Goal: Task Accomplishment & Management: Manage account settings

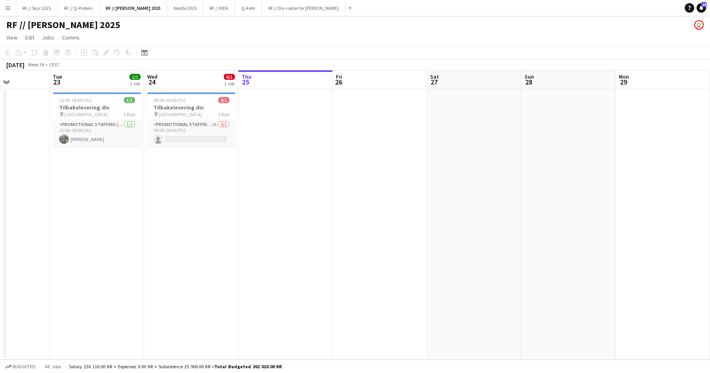
scroll to position [0, 204]
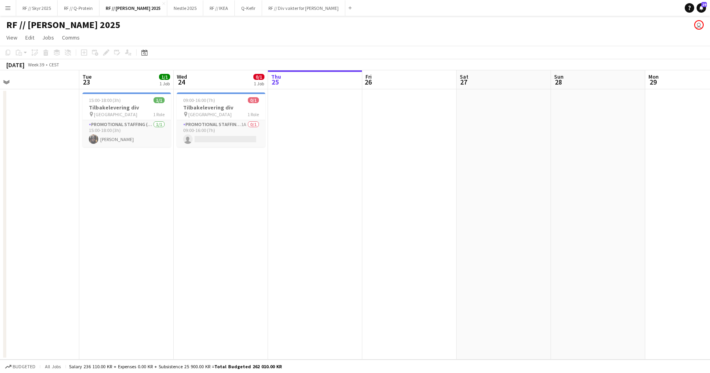
drag, startPoint x: 183, startPoint y: 155, endPoint x: 289, endPoint y: 121, distance: 111.6
click at [353, 161] on app-calendar-viewport "Sat 20 Sun 21 Mon 22 Tue 23 1/1 1 Job Wed 24 0/1 1 Job Thu 25 Fri 26 Sat 27 Sun…" at bounding box center [355, 214] width 710 height 289
click at [178, 10] on button "Nestle 2025 Close" at bounding box center [185, 7] width 36 height 15
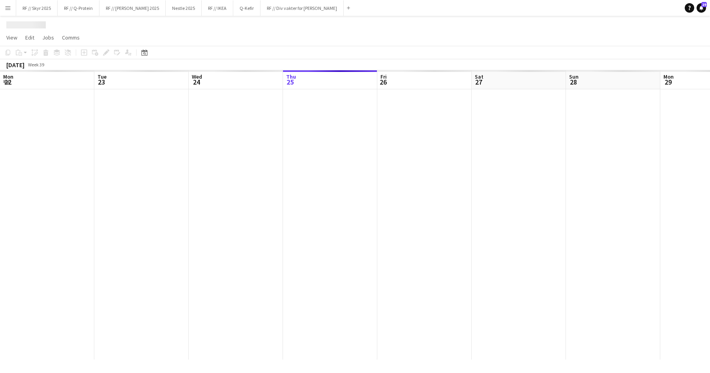
scroll to position [0, 189]
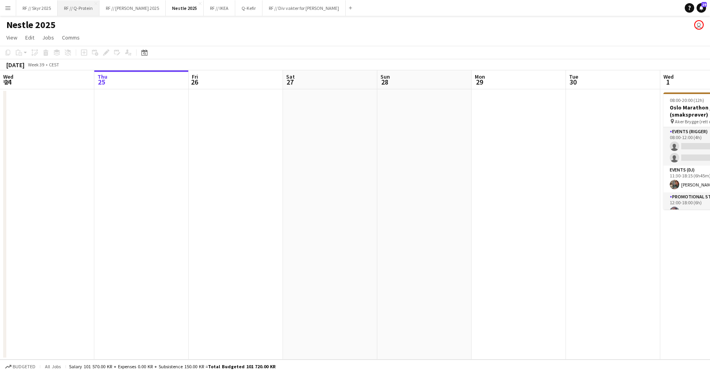
click at [81, 11] on button "RF // Q-Protein Close" at bounding box center [79, 7] width 42 height 15
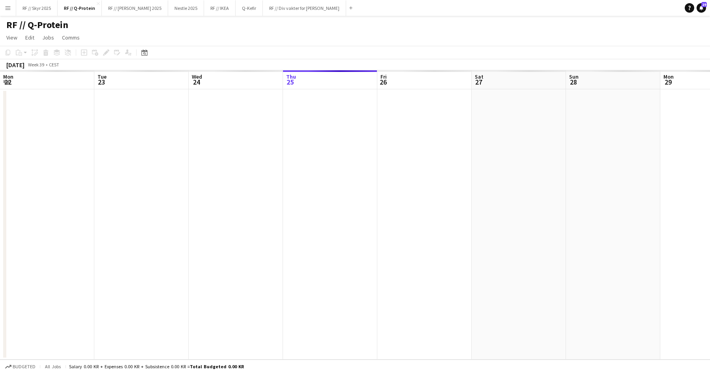
scroll to position [0, 189]
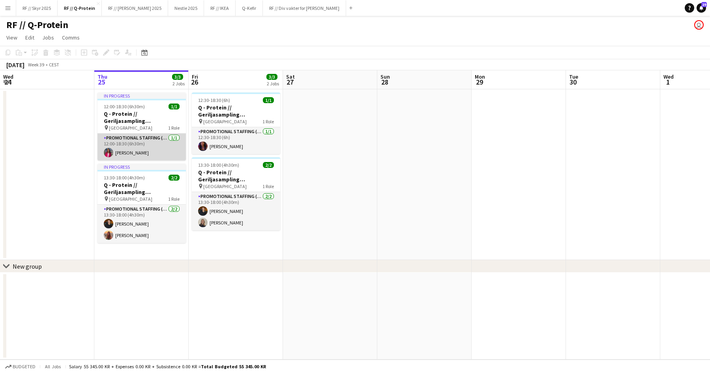
click at [150, 140] on app-card-role "Promotional Staffing (Brand Ambassadors) [DATE] 12:00-18:30 (6h30m) [PERSON_NAM…" at bounding box center [142, 146] width 88 height 27
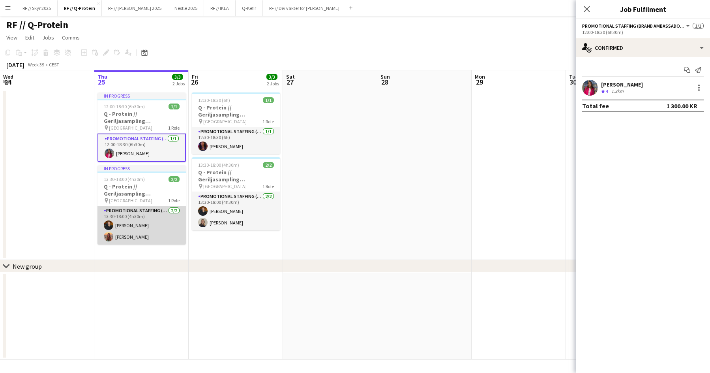
click at [141, 224] on app-card-role "Promotional Staffing (Brand Ambassadors) [DATE] 13:30-18:00 (4h30m) [PERSON_NAM…" at bounding box center [142, 225] width 88 height 38
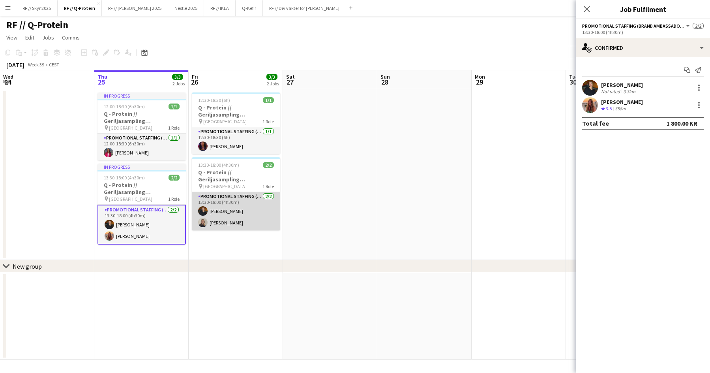
click at [237, 213] on app-card-role "Promotional Staffing (Brand Ambassadors) [DATE] 13:30-18:00 (4h30m) [PERSON_NAM…" at bounding box center [236, 211] width 88 height 38
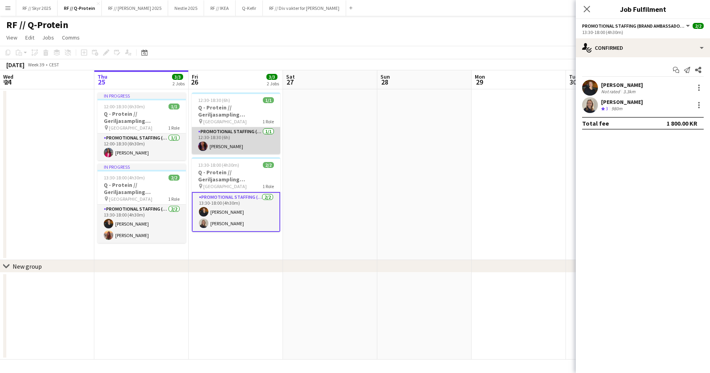
click at [224, 144] on app-card-role "Promotional Staffing (Brand Ambassadors) [DATE] 12:30-18:30 (6h) [PERSON_NAME]" at bounding box center [236, 140] width 88 height 27
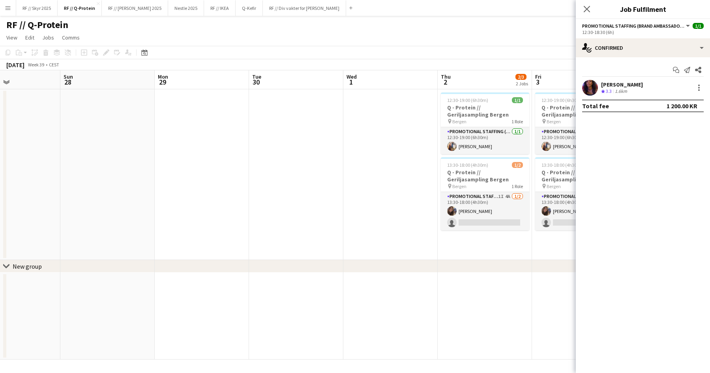
drag, startPoint x: 421, startPoint y: 198, endPoint x: 73, endPoint y: 187, distance: 348.8
click at [90, 188] on app-calendar-viewport "Wed 24 Thu 25 3/3 2 Jobs Fri 26 3/3 2 Jobs Sat 27 Sun 28 Mon 29 Tue 30 Wed 1 Th…" at bounding box center [355, 214] width 710 height 289
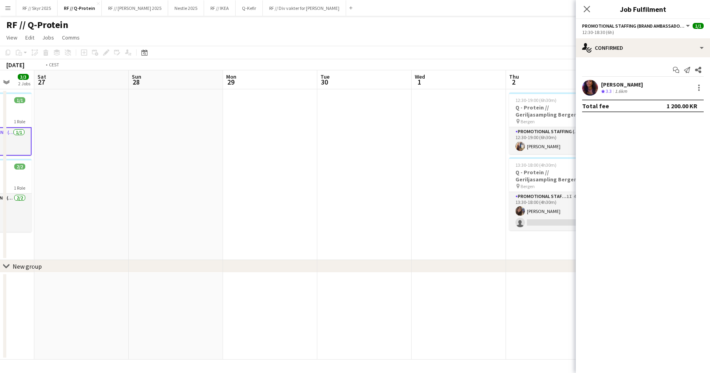
drag, startPoint x: 285, startPoint y: 180, endPoint x: 84, endPoint y: 173, distance: 201.5
click at [89, 174] on app-calendar-viewport "Wed 24 Thu 25 3/3 2 Jobs Fri 26 3/3 2 Jobs Sat 27 Sun 28 Mon 29 Tue 30 Wed 1 Th…" at bounding box center [355, 214] width 710 height 289
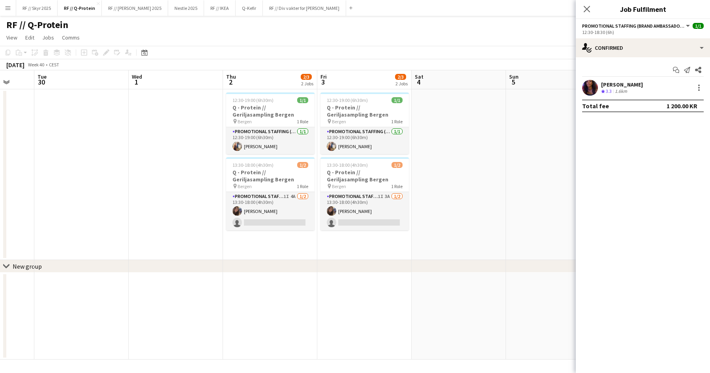
scroll to position [0, 263]
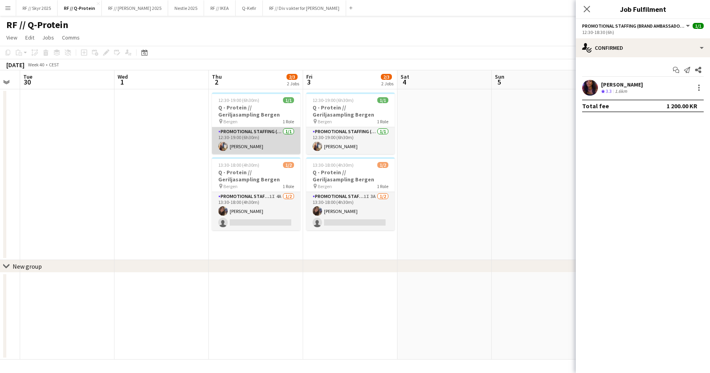
click at [238, 147] on app-card-role "Promotional Staffing (Brand Ambassadors) [DATE] 12:30-19:00 (6h30m) [PERSON_NAM…" at bounding box center [256, 140] width 88 height 27
click at [406, 88] on app-user-avatar at bounding box center [590, 88] width 16 height 16
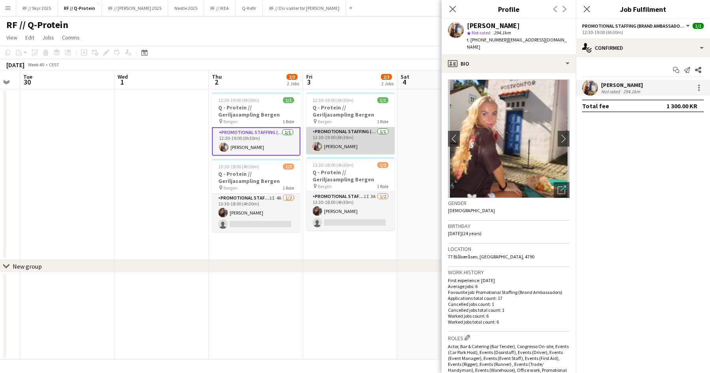
click at [341, 146] on app-card-role "Promotional Staffing (Brand Ambassadors) [DATE] 12:30-19:00 (6h30m) [PERSON_NAM…" at bounding box center [350, 140] width 88 height 27
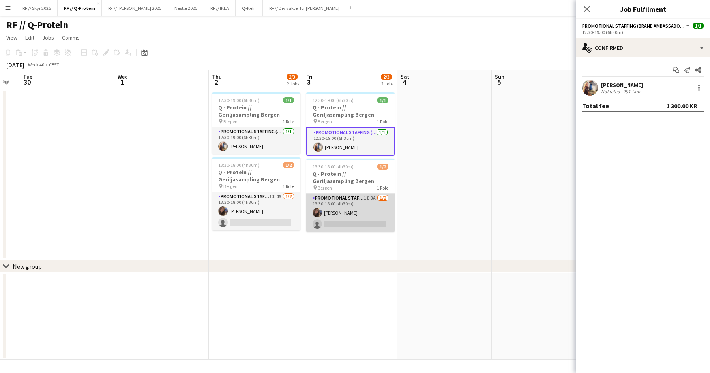
click at [342, 216] on app-card-role "Promotional Staffing (Brand Ambassadors) 1I 3A [DATE] 13:30-18:00 (4h30m) [PERS…" at bounding box center [350, 212] width 88 height 38
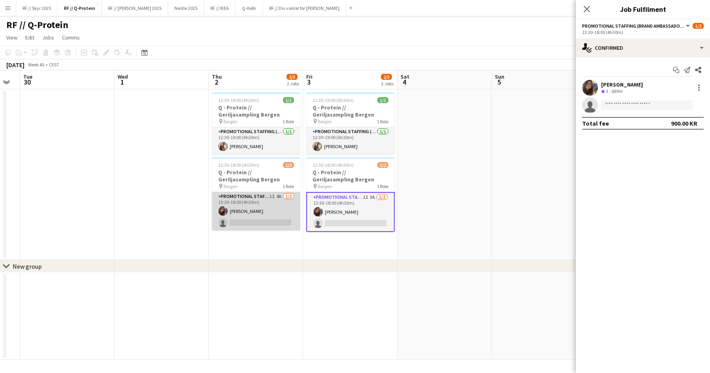
click at [254, 216] on app-card-role "Promotional Staffing (Brand Ambassadors) 1I 4A [DATE] 13:30-18:00 (4h30m) [PERS…" at bounding box center [256, 211] width 88 height 38
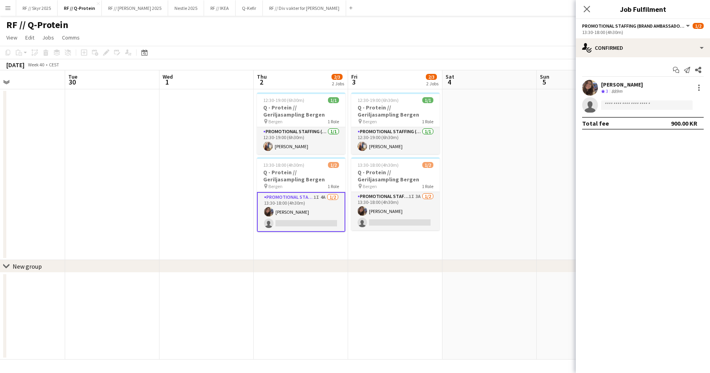
drag, startPoint x: 448, startPoint y: 193, endPoint x: 197, endPoint y: 222, distance: 252.4
click at [201, 222] on app-calendar-viewport "Sat 27 Sun 28 Mon 29 Tue 30 Wed 1 Thu 2 2/3 2 Jobs Fri 3 2/3 2 Jobs Sat 4 Sun 5…" at bounding box center [355, 214] width 710 height 289
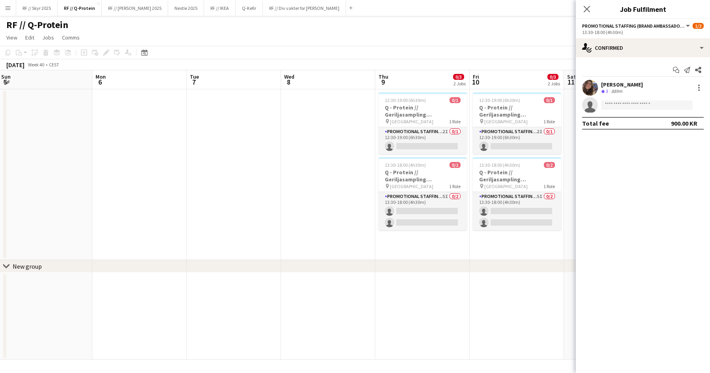
drag, startPoint x: 460, startPoint y: 187, endPoint x: 172, endPoint y: 212, distance: 288.9
click at [172, 212] on app-calendar-viewport "Thu 2 2/3 2 Jobs Fri 3 2/3 2 Jobs Sat 4 Sun 5 Mon 6 Tue 7 Wed 8 Thu 9 0/3 2 Job…" at bounding box center [355, 214] width 710 height 289
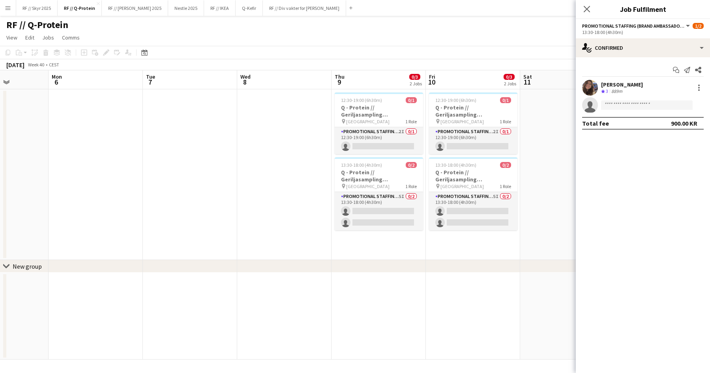
click at [156, 173] on app-date-cell at bounding box center [190, 174] width 94 height 171
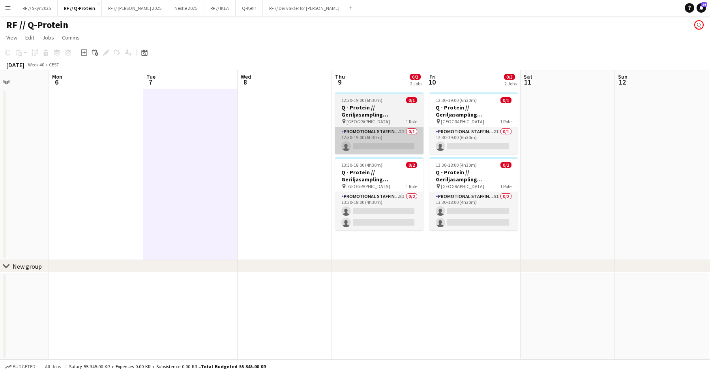
click at [406, 144] on app-card-role "Promotional Staffing (Brand Ambassadors) 2I 0/1 12:30-19:00 (6h30m) single-neut…" at bounding box center [379, 140] width 88 height 27
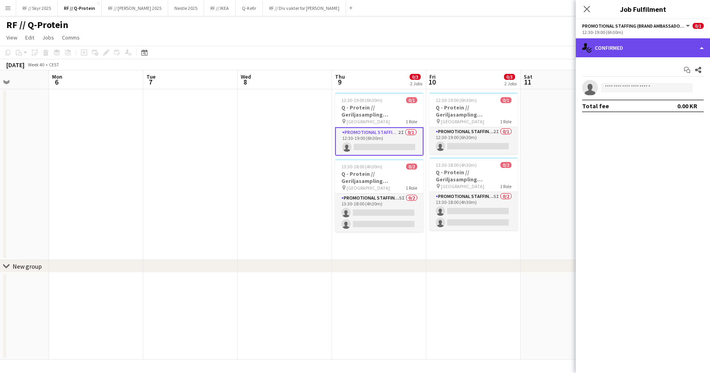
click at [406, 47] on div "single-neutral-actions-check-2 Confirmed" at bounding box center [643, 47] width 134 height 19
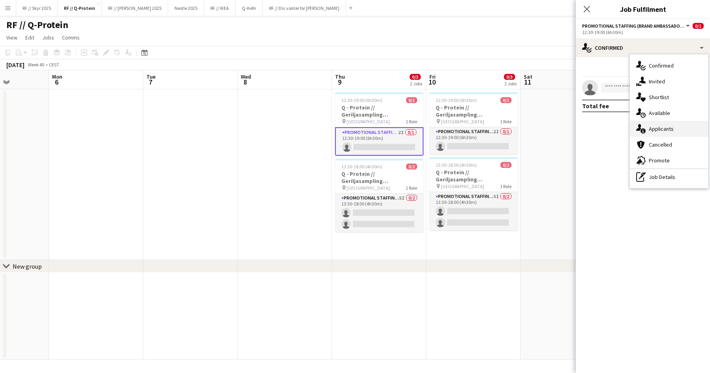
click at [406, 131] on div "single-neutral-actions-information Applicants" at bounding box center [669, 129] width 78 height 16
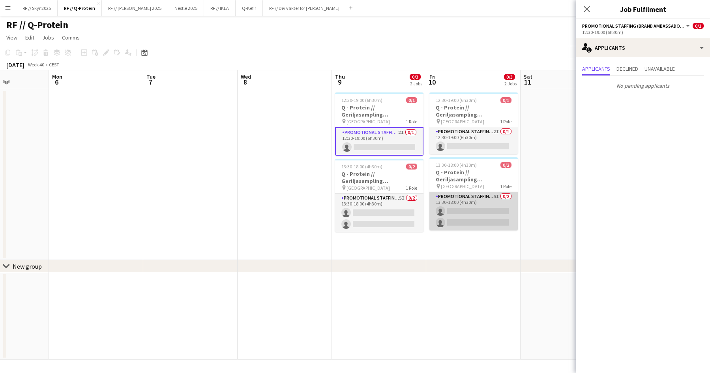
click at [406, 218] on app-card-role "Promotional Staffing (Brand Ambassadors) 5I 0/2 13:30-18:00 (4h30m) single-neut…" at bounding box center [474, 211] width 88 height 38
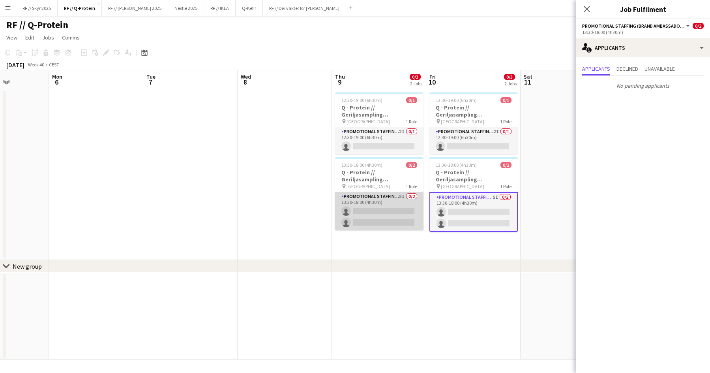
click at [388, 213] on app-card-role "Promotional Staffing (Brand Ambassadors) 5I 0/2 13:30-18:00 (4h30m) single-neut…" at bounding box center [379, 211] width 88 height 38
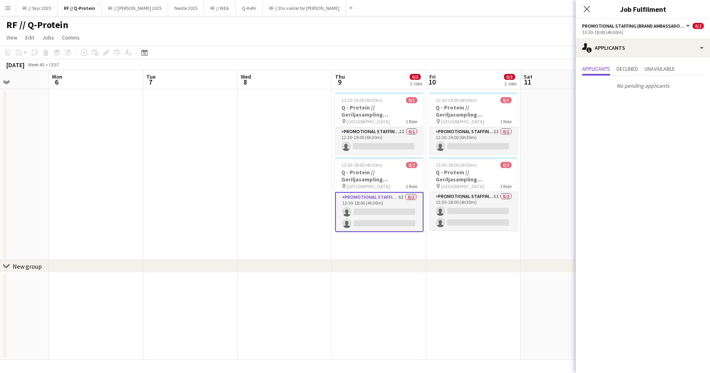
click at [406, 257] on app-date-cell "12:30-19:00 (6h30m) 0/1 Q - Protein // Geriljasampling [GEOGRAPHIC_DATA] pin Kr…" at bounding box center [473, 174] width 94 height 171
